Goal: Task Accomplishment & Management: Manage account settings

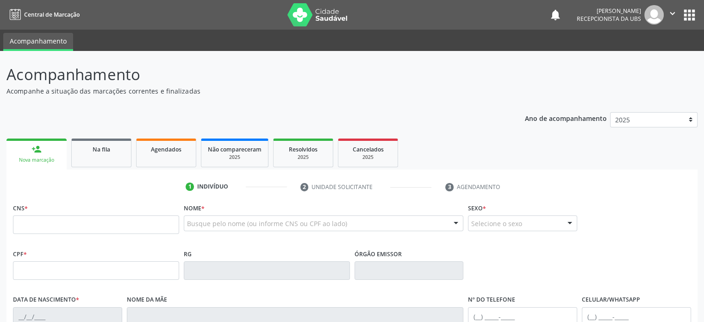
click at [590, 243] on div "CNS * Nome * Busque pelo nome (ou informe CNS ou CPF ao lado) Nenhum resultado …" at bounding box center [352, 224] width 683 height 46
click at [582, 253] on div "CPF * RG Órgão emissor" at bounding box center [352, 270] width 683 height 46
click at [517, 267] on div "CPF * RG Órgão emissor" at bounding box center [352, 270] width 683 height 46
click at [547, 275] on div "CPF * RG Órgão emissor" at bounding box center [352, 270] width 683 height 46
click at [573, 279] on div "CPF * RG Órgão emissor" at bounding box center [352, 270] width 683 height 46
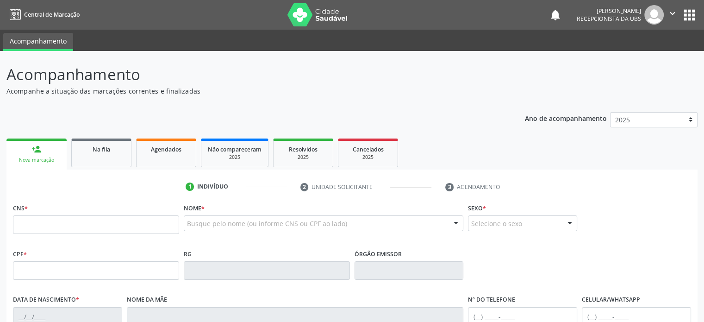
click at [585, 252] on div "CPF * RG Órgão emissor" at bounding box center [352, 270] width 683 height 46
click at [533, 266] on div "CPF * RG Órgão emissor" at bounding box center [352, 270] width 683 height 46
click at [530, 259] on div "CPF * RG Órgão emissor" at bounding box center [352, 270] width 683 height 46
click at [673, 14] on icon "" at bounding box center [672, 13] width 10 height 10
click at [639, 56] on link "Sair" at bounding box center [649, 56] width 64 height 13
